Goal: Transaction & Acquisition: Obtain resource

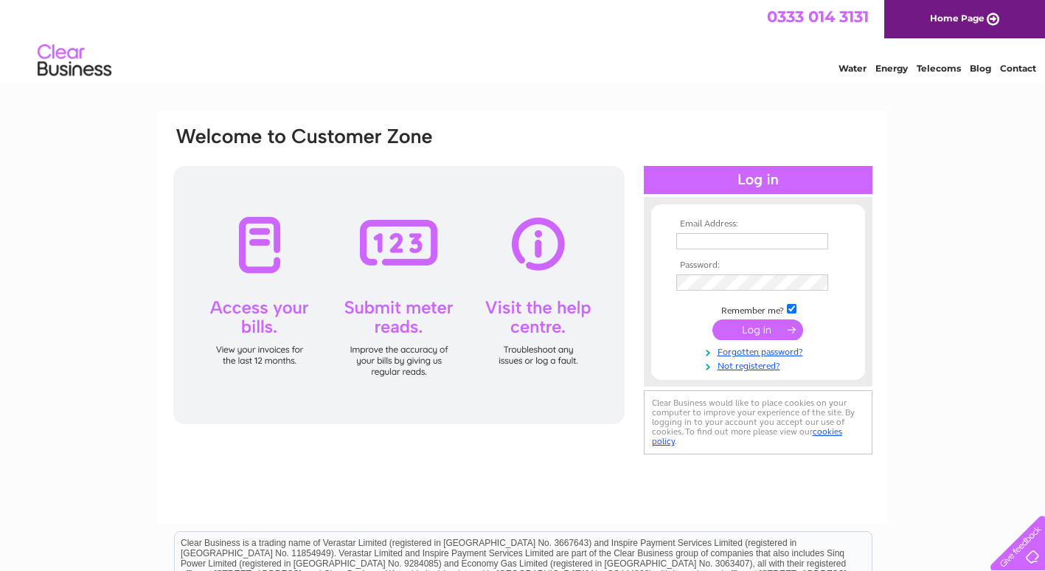
type input "accounts@pramcentre.co.uk"
click at [760, 330] on input "submit" at bounding box center [758, 329] width 91 height 21
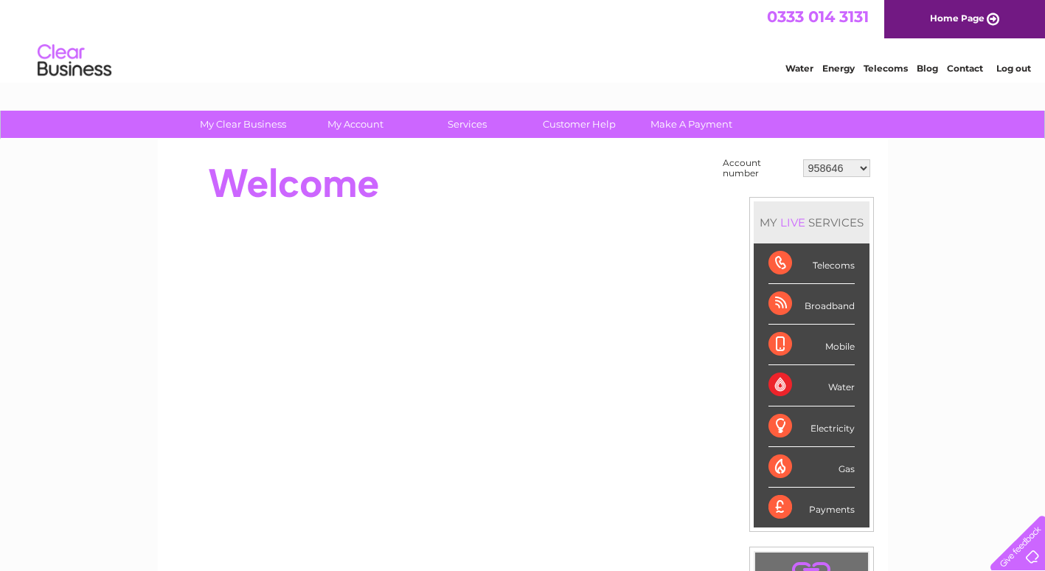
click at [833, 164] on select "958646 30270260" at bounding box center [836, 168] width 67 height 18
select select "30270260"
click at [803, 159] on select "958646 30270260" at bounding box center [836, 168] width 67 height 18
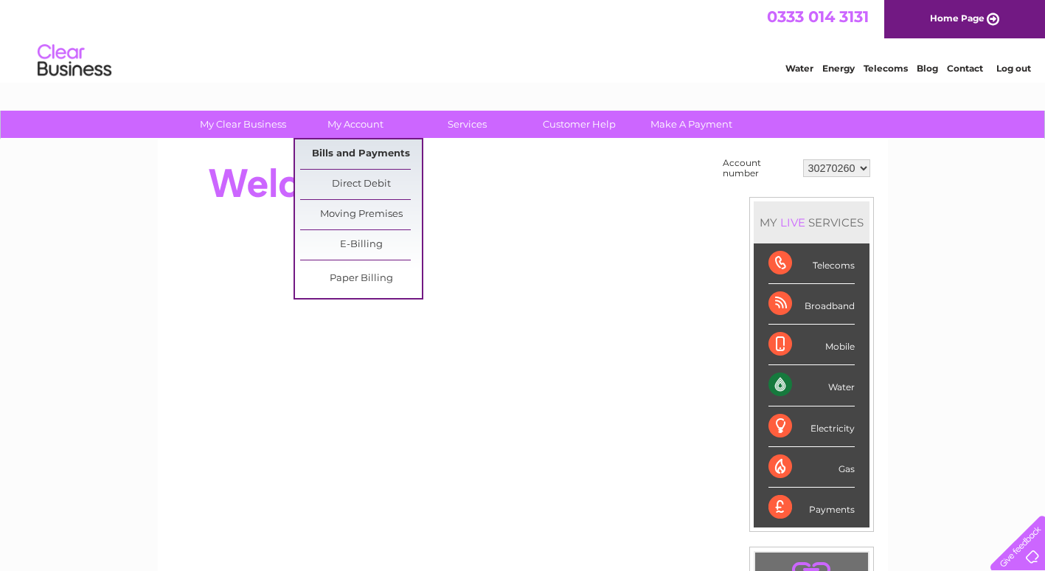
click at [346, 154] on link "Bills and Payments" at bounding box center [361, 154] width 122 height 30
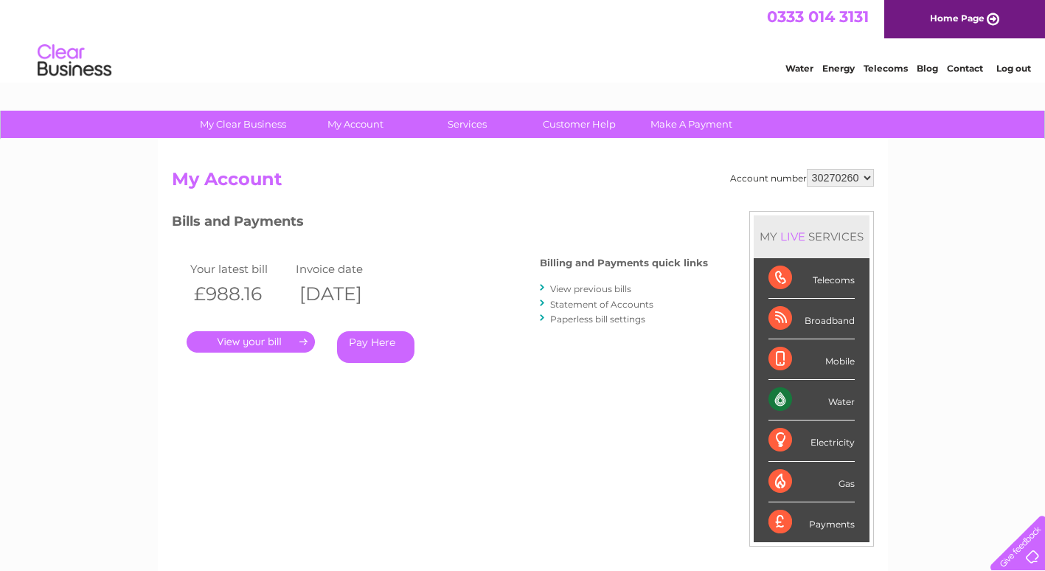
click at [249, 339] on link "." at bounding box center [251, 341] width 128 height 21
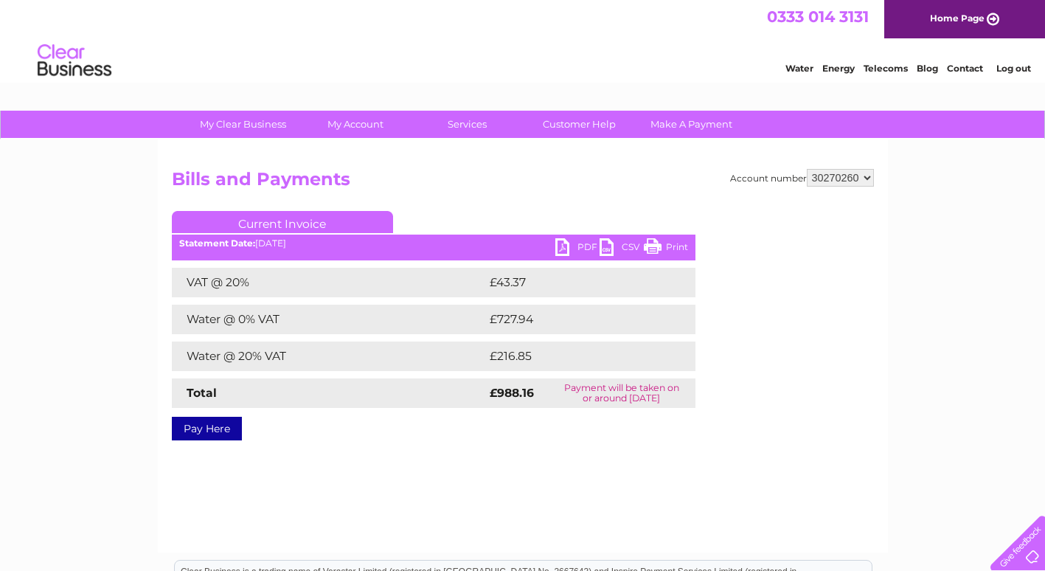
click at [582, 241] on link "PDF" at bounding box center [577, 248] width 44 height 21
